Goal: Task Accomplishment & Management: Use online tool/utility

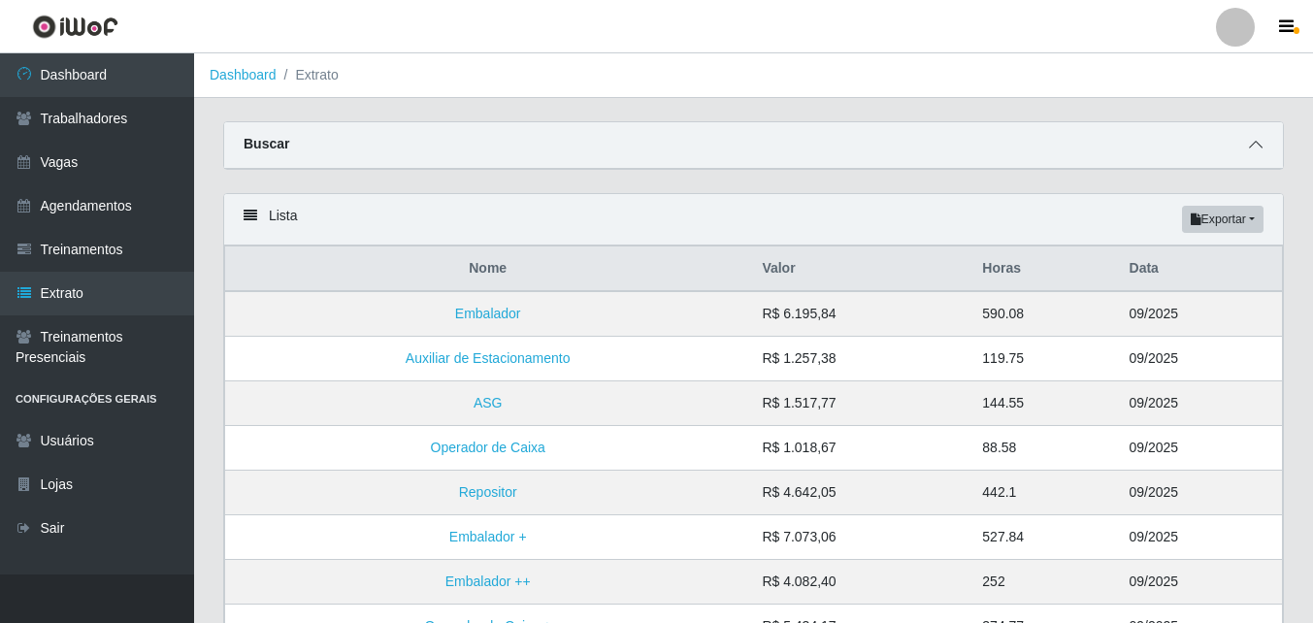
click at [1254, 150] on icon at bounding box center [1256, 145] width 14 height 14
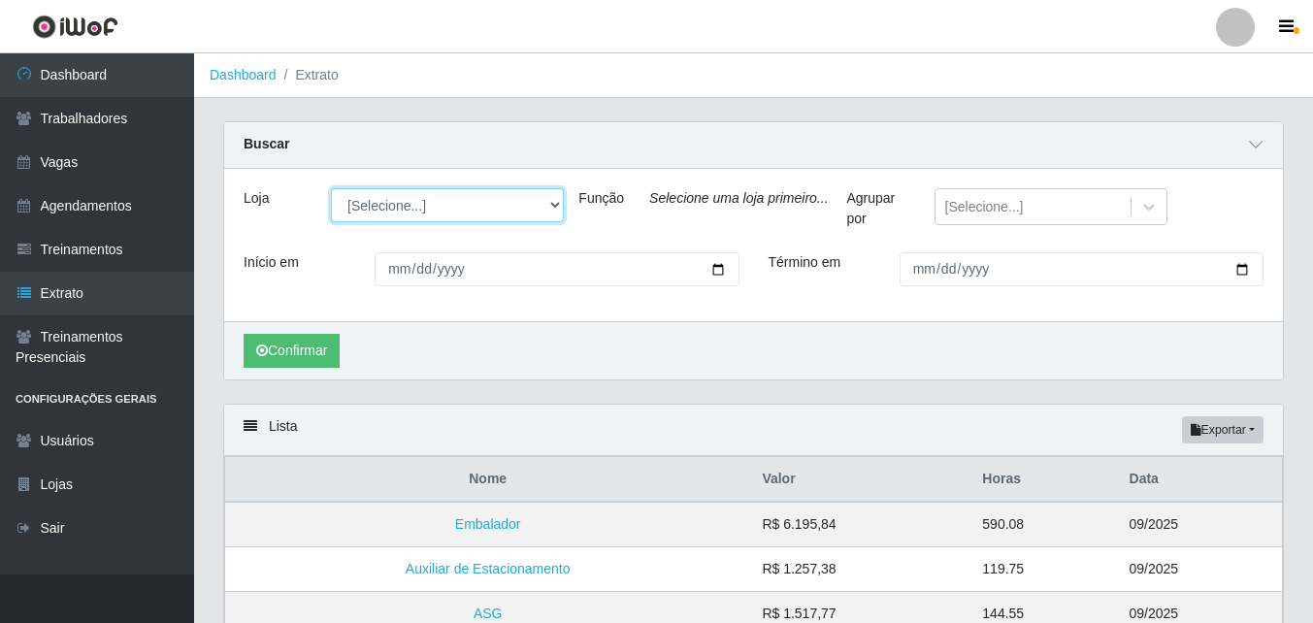
click at [547, 209] on select "[Selecione...] Bemais Supermercados - B9 Bessa" at bounding box center [447, 205] width 233 height 34
select select "410"
click at [331, 189] on select "[Selecione...] Bemais Supermercados - B9 Bessa" at bounding box center [447, 205] width 233 height 34
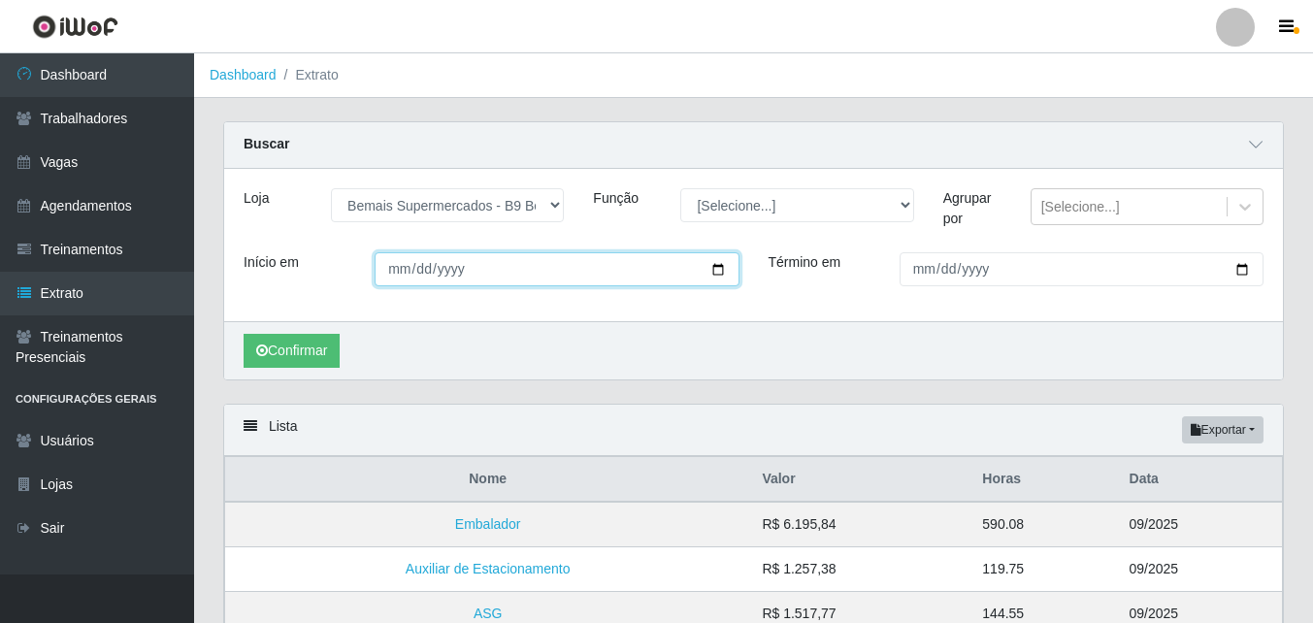
click at [724, 271] on input "Início em" at bounding box center [557, 269] width 364 height 34
type input "[DATE]"
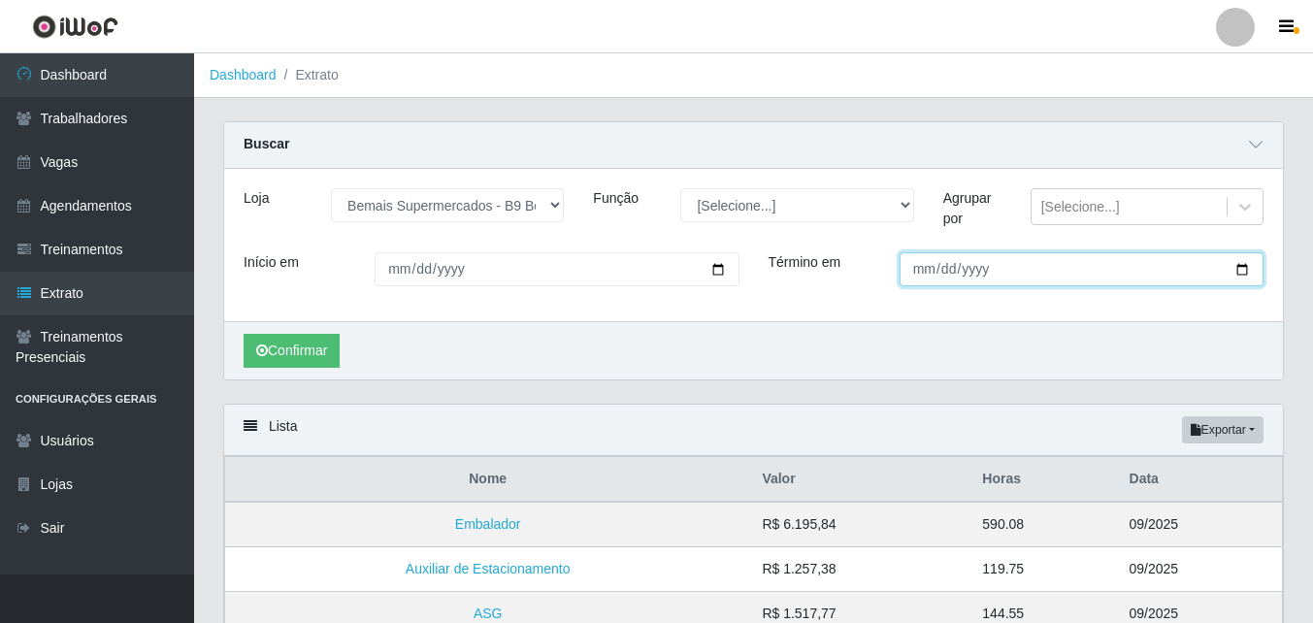
click at [1241, 265] on input "Término em" at bounding box center [1082, 269] width 364 height 34
type input "[DATE]"
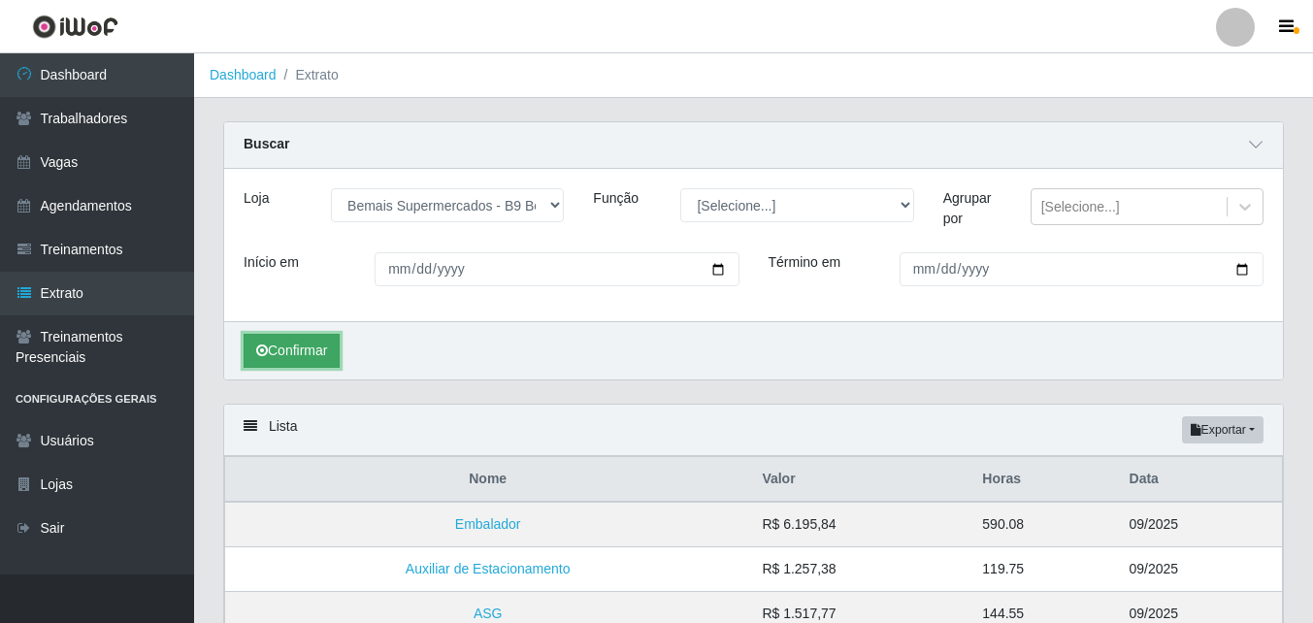
click at [316, 362] on button "Confirmar" at bounding box center [292, 351] width 96 height 34
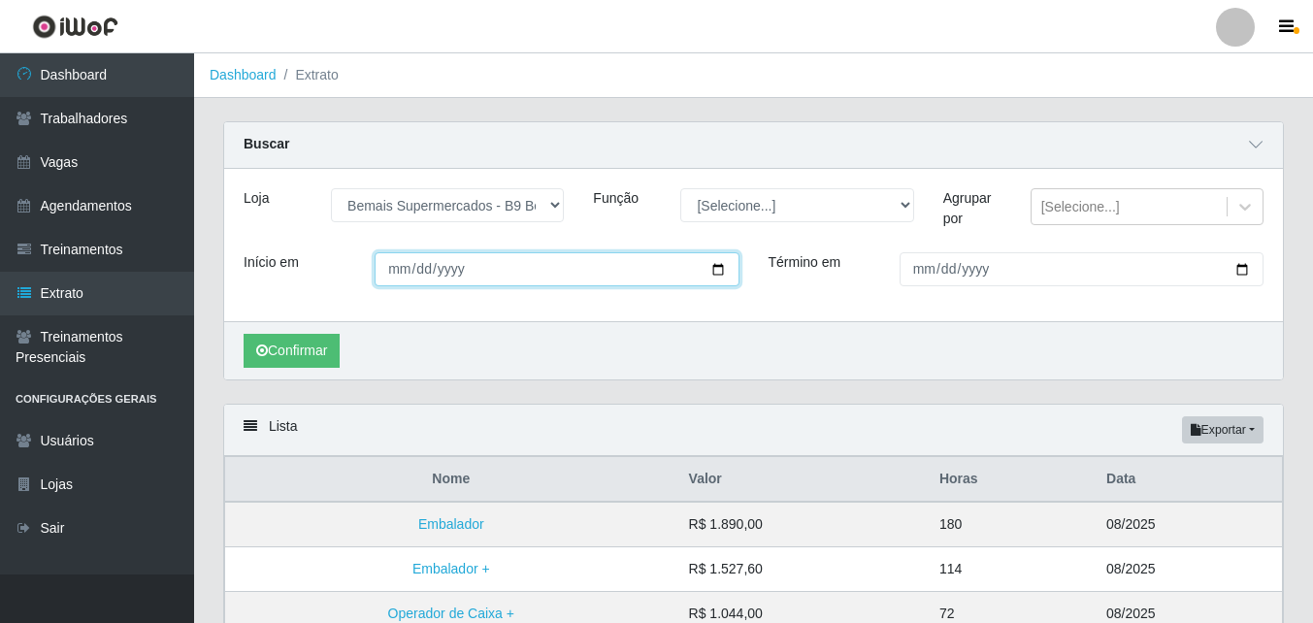
click at [725, 268] on input "[DATE]" at bounding box center [557, 269] width 364 height 34
type input "[DATE]"
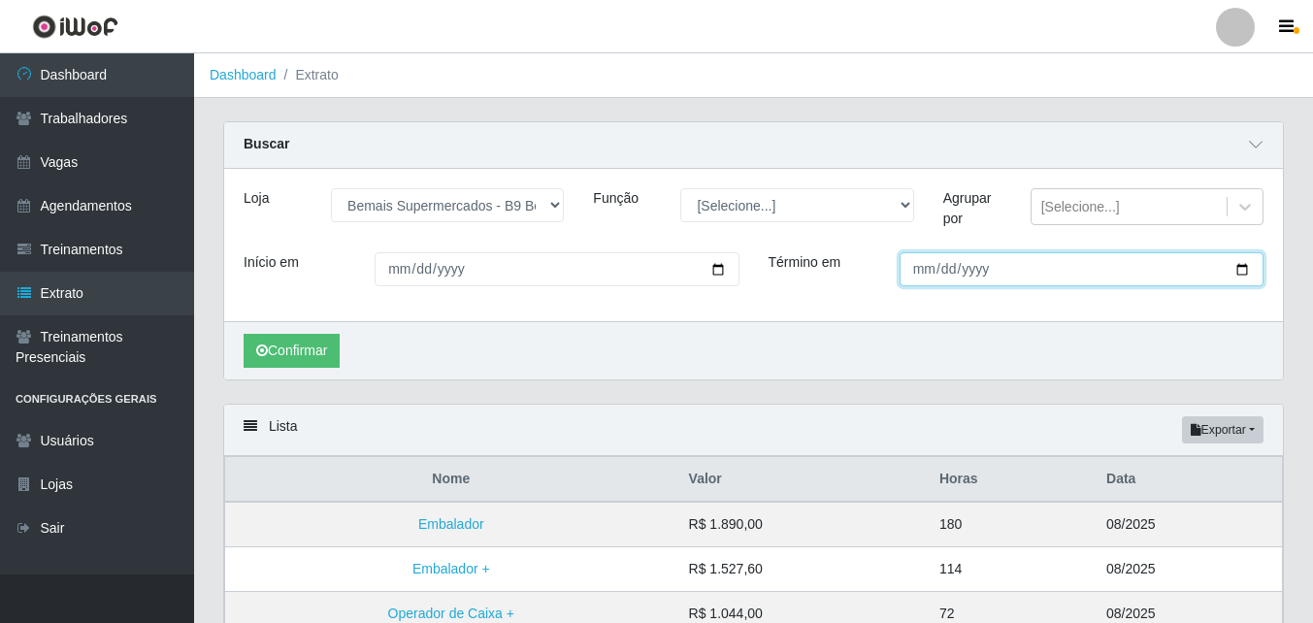
click at [1242, 263] on input "[DATE]" at bounding box center [1082, 269] width 364 height 34
type input "[DATE]"
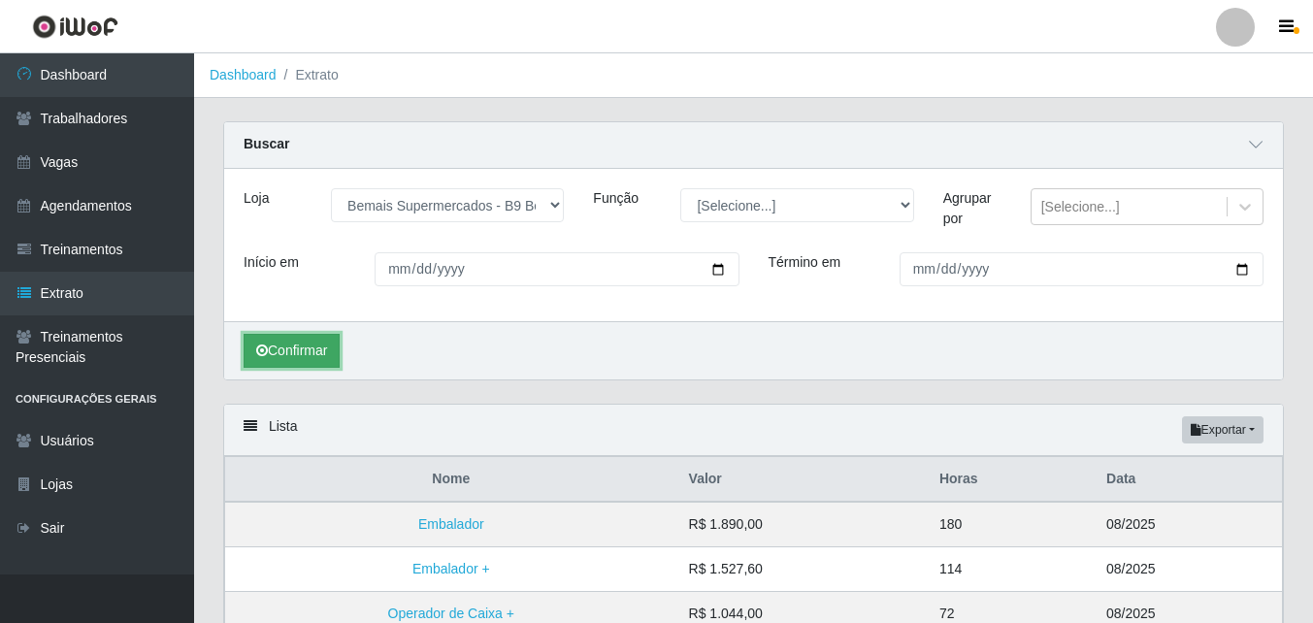
click at [335, 354] on button "Confirmar" at bounding box center [292, 351] width 96 height 34
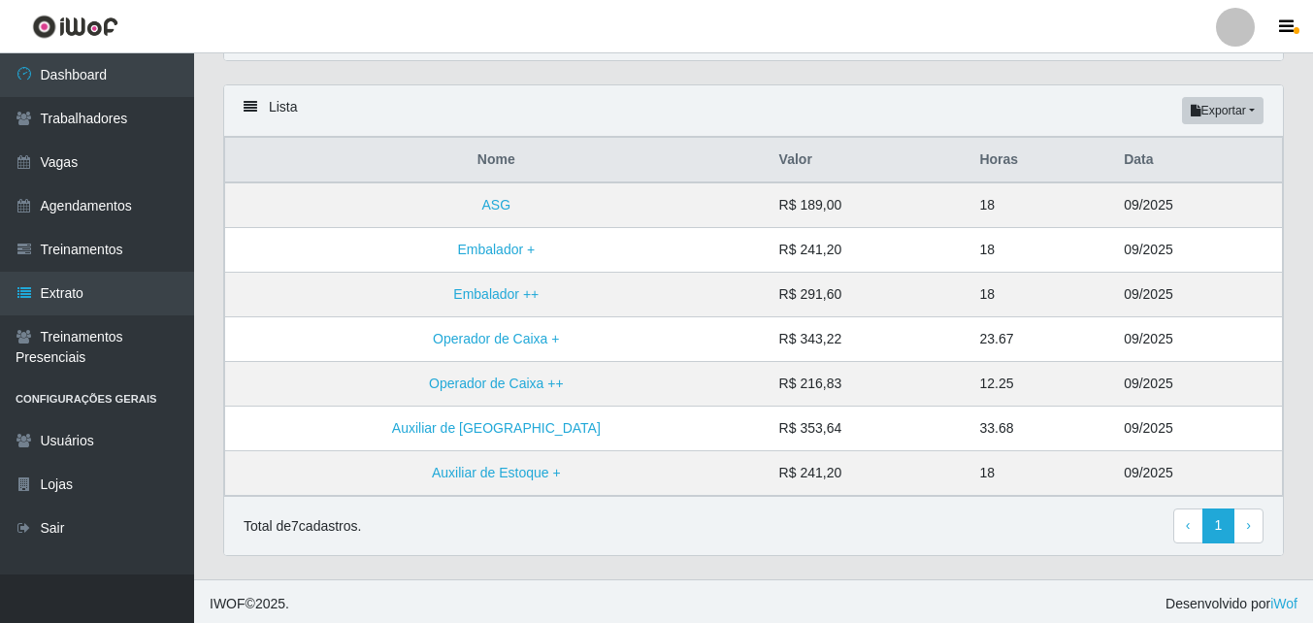
scroll to position [325, 0]
